Goal: Submit feedback/report problem: Submit feedback/report problem

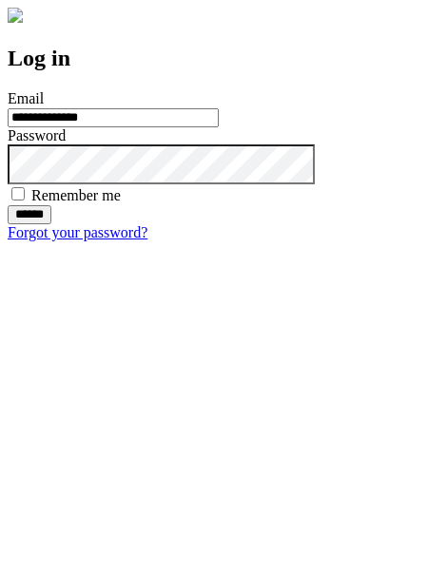
type input "**********"
click at [51, 224] on input "******" at bounding box center [30, 214] width 44 height 19
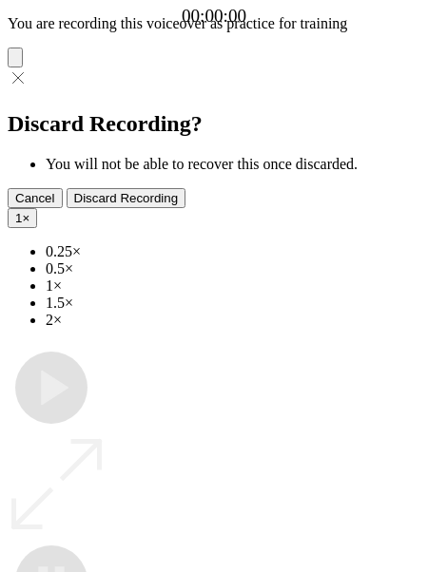
type input "**********"
